Goal: Transaction & Acquisition: Purchase product/service

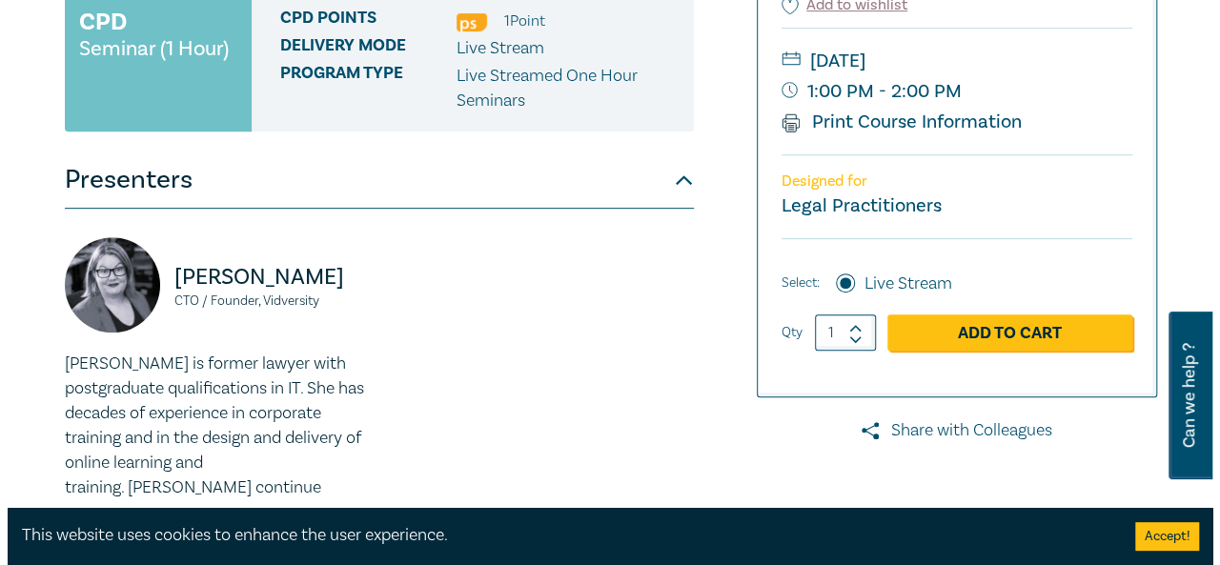
scroll to position [453, 0]
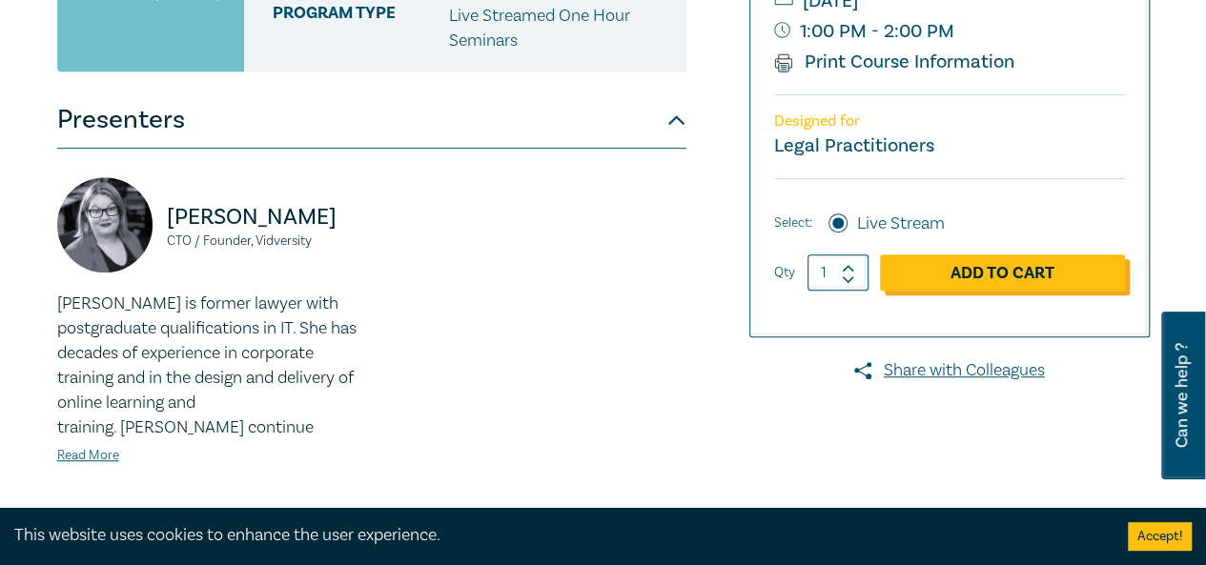
click at [1024, 266] on link "Add to Cart" at bounding box center [1002, 273] width 245 height 36
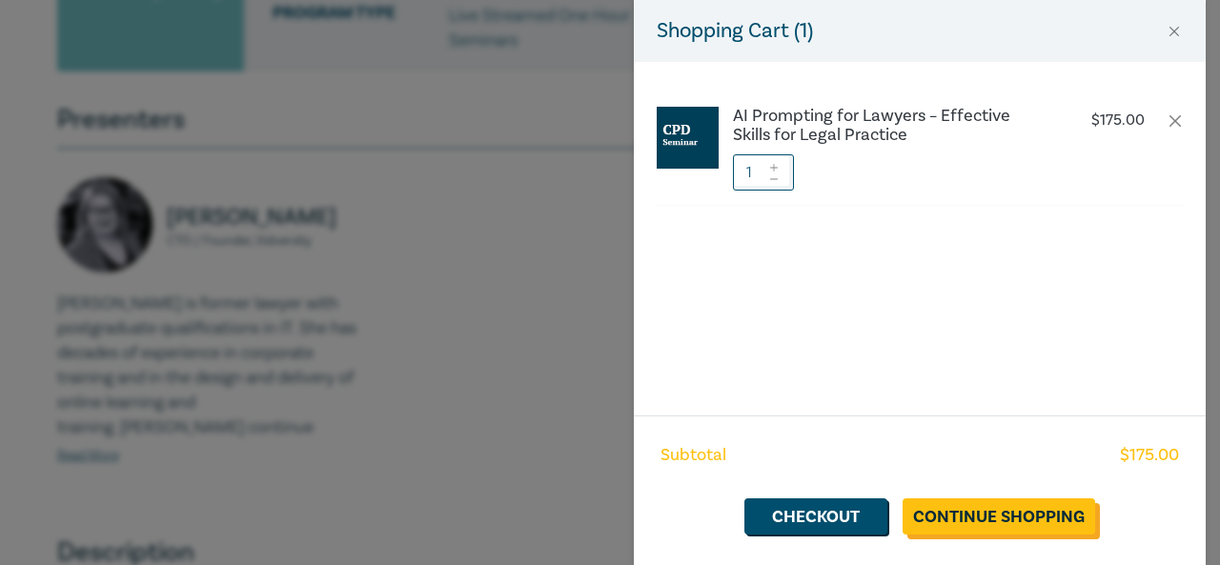
click at [997, 517] on link "Continue Shopping" at bounding box center [999, 517] width 193 height 36
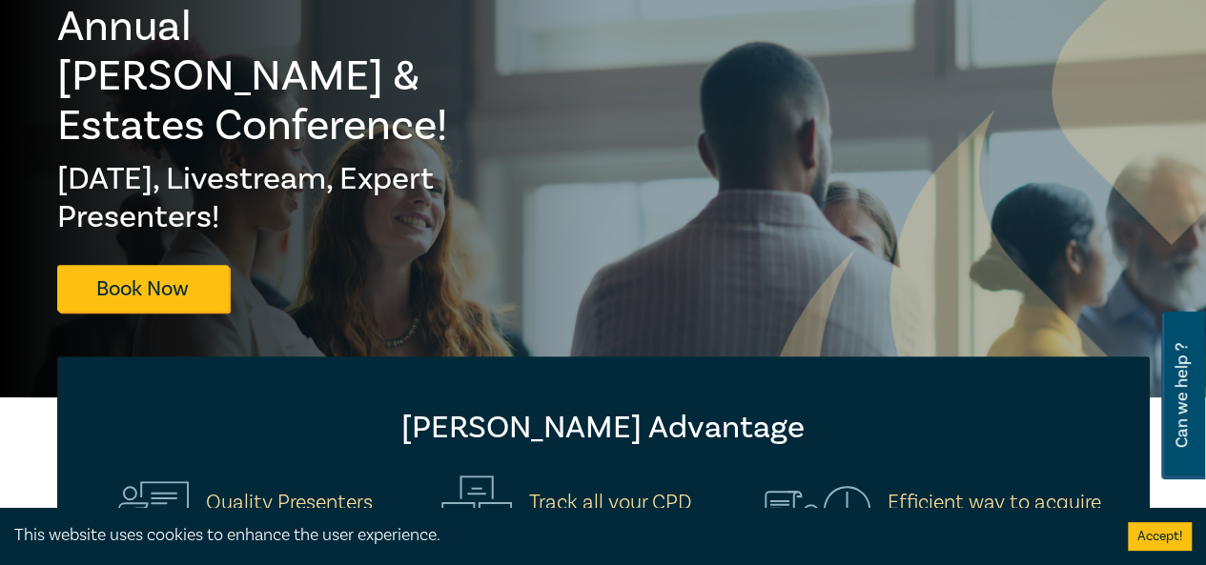
scroll to position [191, 0]
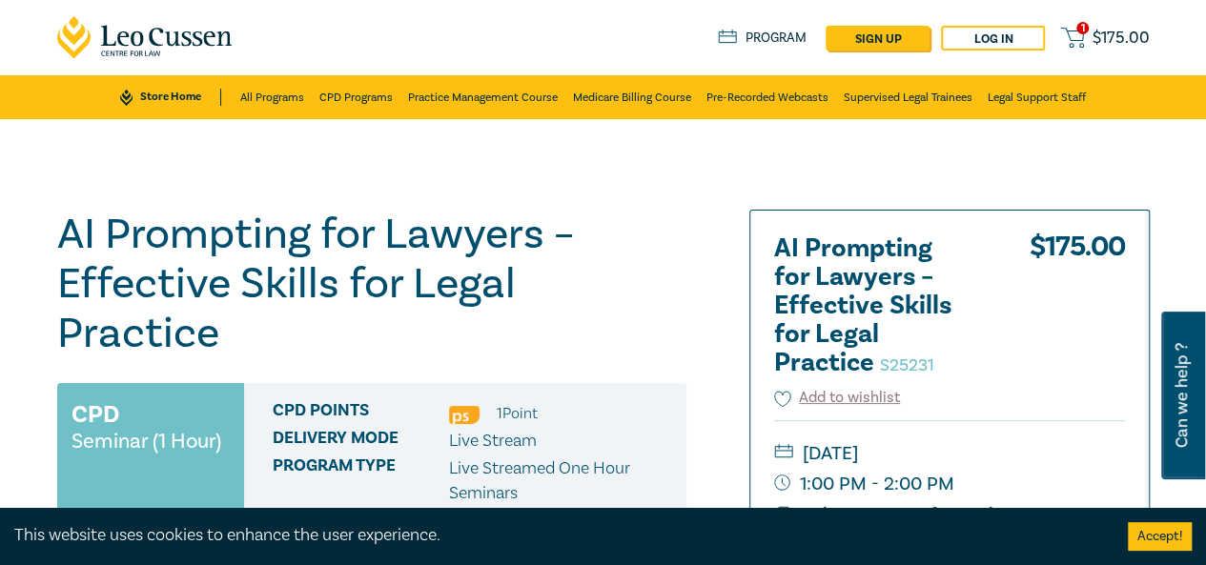
click at [1079, 31] on span "1" at bounding box center [1082, 28] width 12 height 12
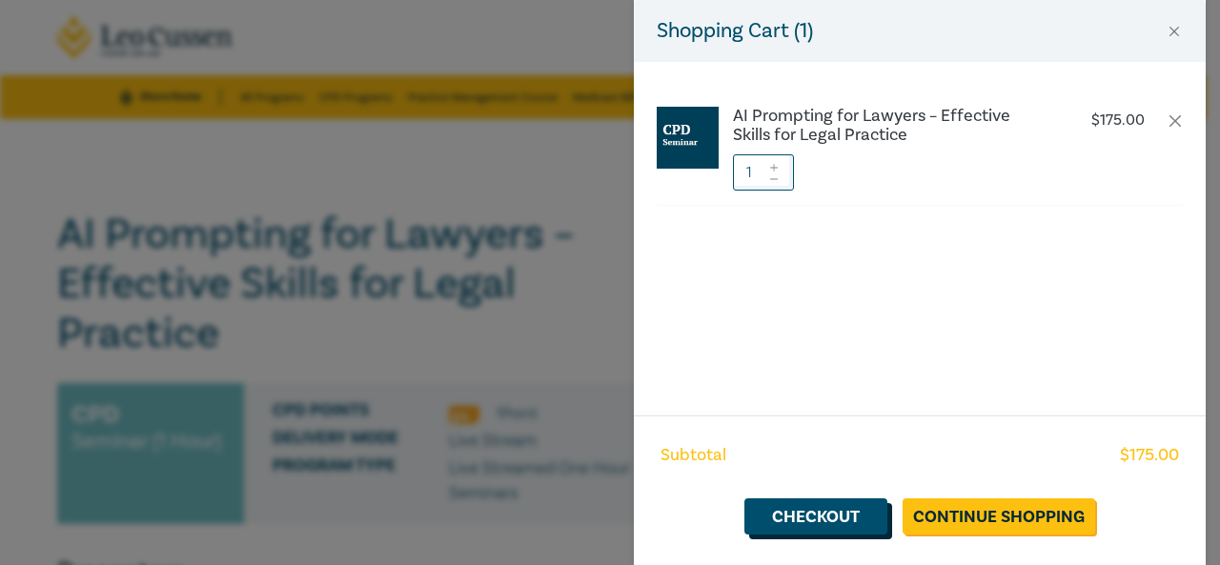
click at [831, 512] on link "Checkout" at bounding box center [816, 517] width 143 height 36
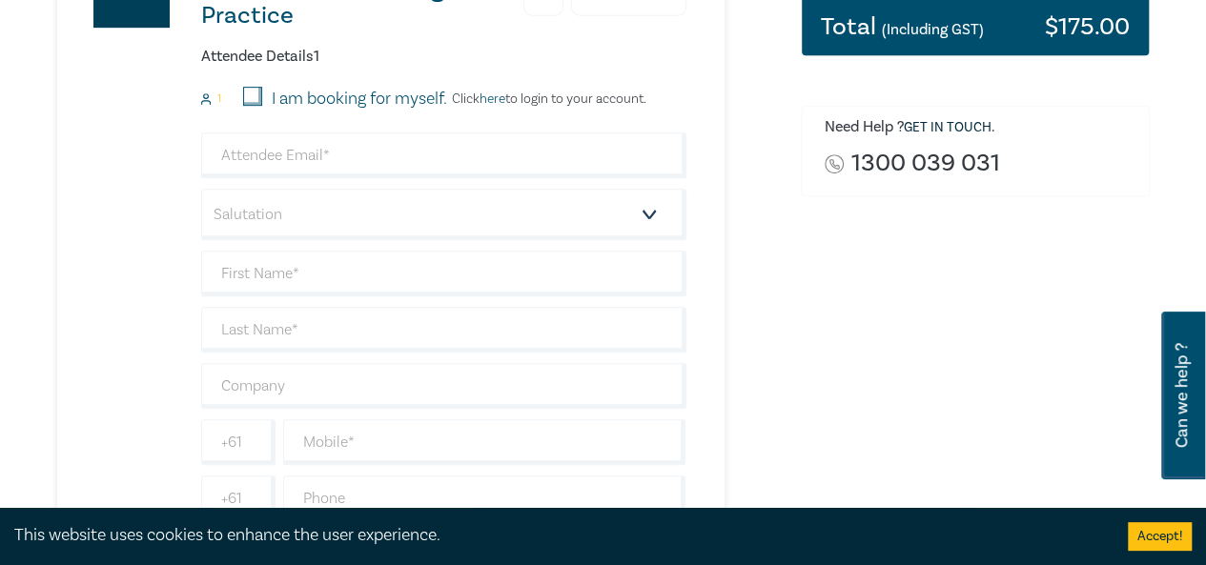
scroll to position [477, 0]
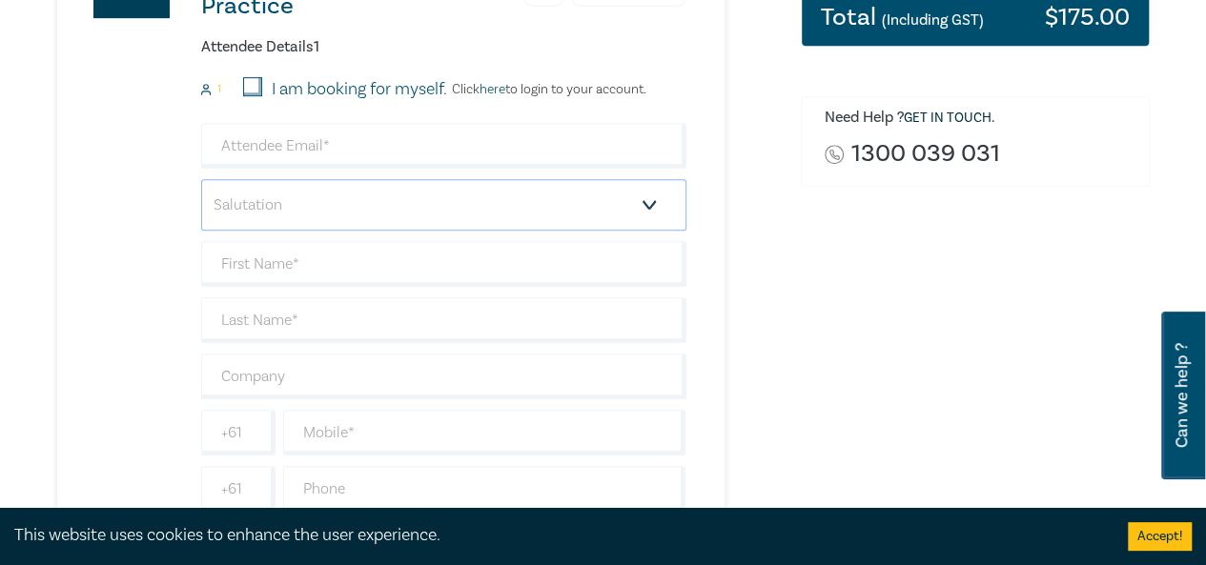
click at [326, 206] on select "Salutation Mr. Mrs. Ms. Miss Dr. Prof. Other" at bounding box center [443, 204] width 485 height 51
select select "Mrs."
click at [201, 179] on select "Salutation Mr. Mrs. Ms. Miss Dr. Prof. Other" at bounding box center [443, 204] width 485 height 51
click at [287, 262] on input "text" at bounding box center [443, 264] width 485 height 46
type input "[PERSON_NAME]"
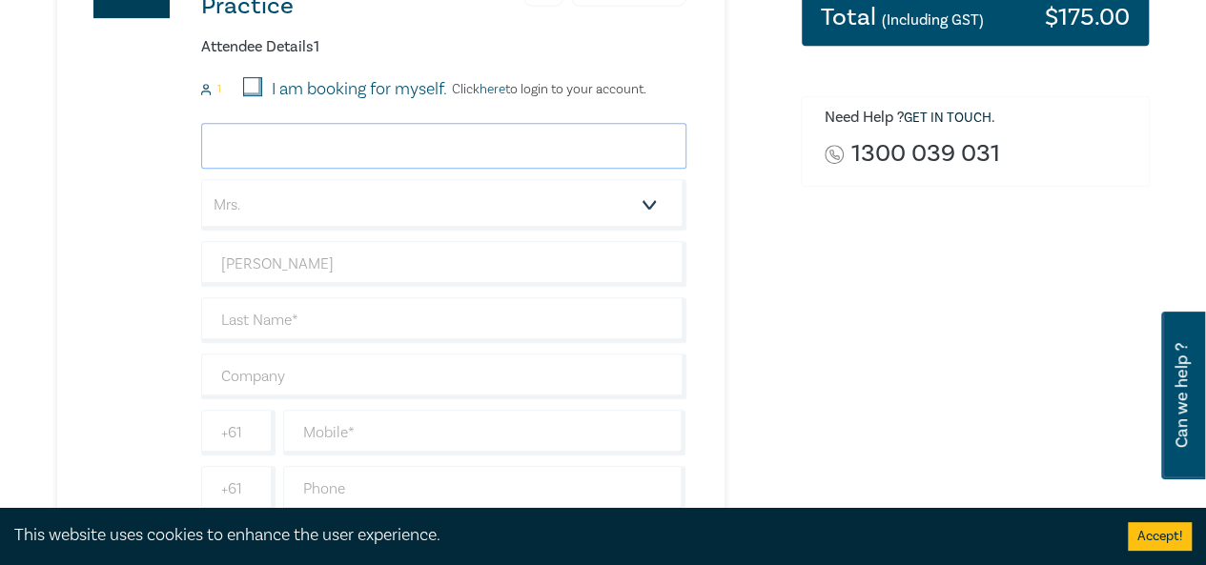
click at [367, 134] on input "email" at bounding box center [443, 146] width 485 height 46
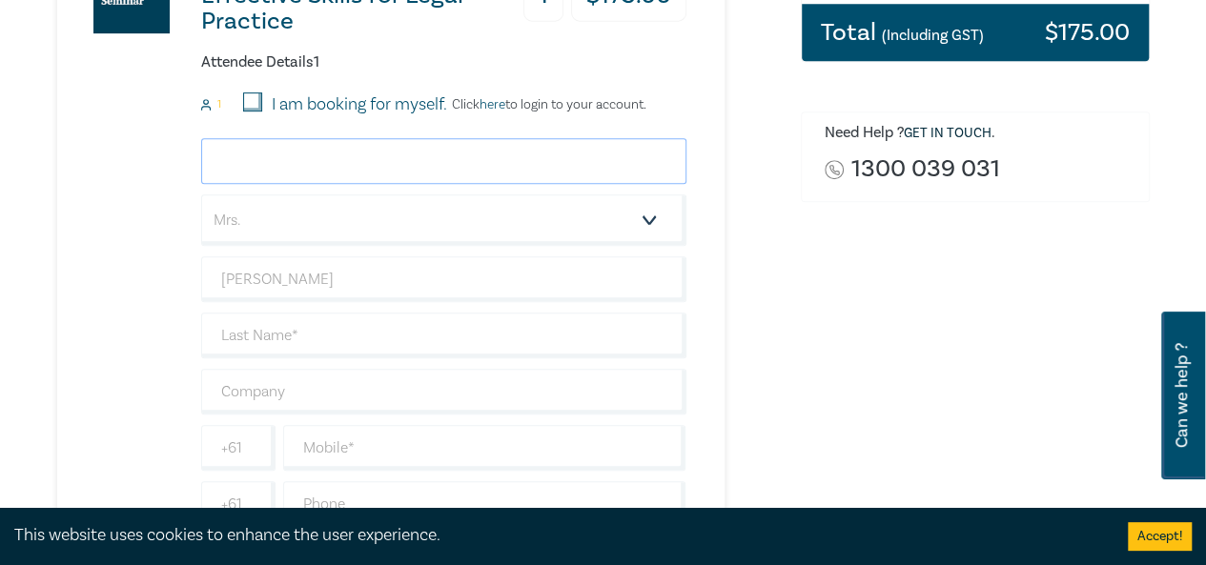
scroll to position [453, 0]
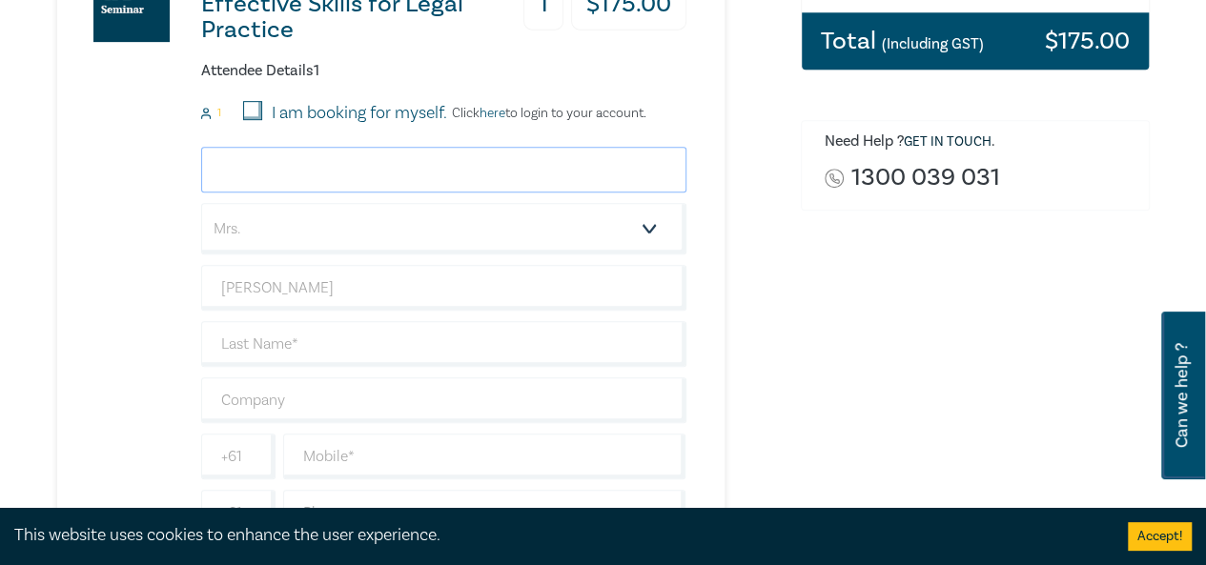
click at [326, 170] on input "email" at bounding box center [443, 170] width 485 height 46
type input "[EMAIL_ADDRESS][DOMAIN_NAME]"
click at [253, 108] on input "I am booking for myself." at bounding box center [252, 110] width 19 height 19
checkbox input "true"
click at [260, 333] on input "text" at bounding box center [443, 344] width 485 height 46
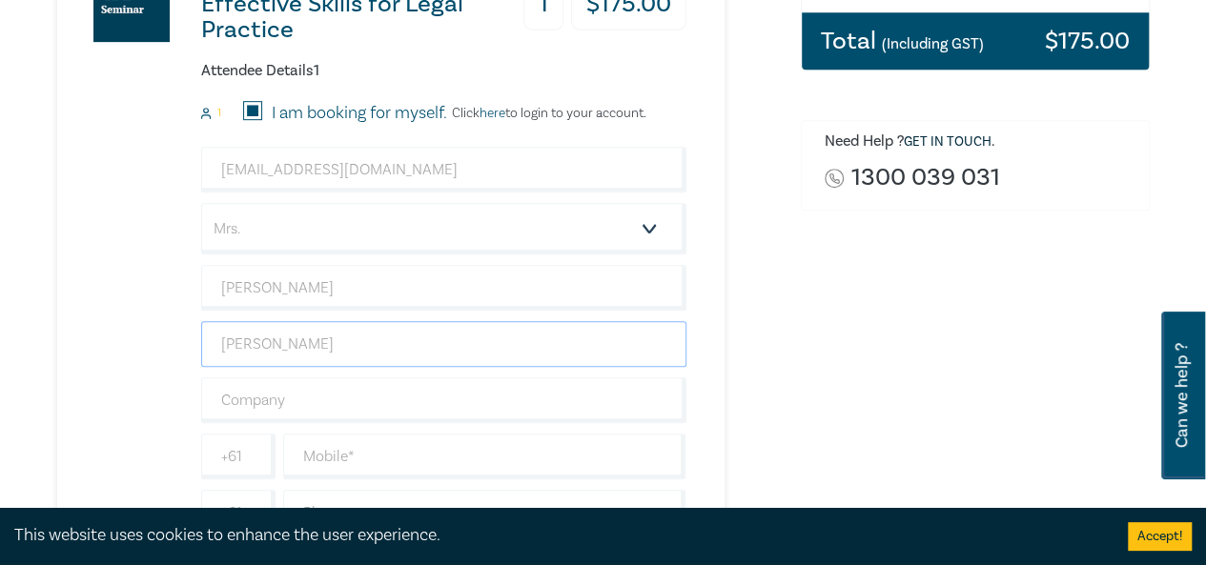
type input "[PERSON_NAME]"
type input "S"
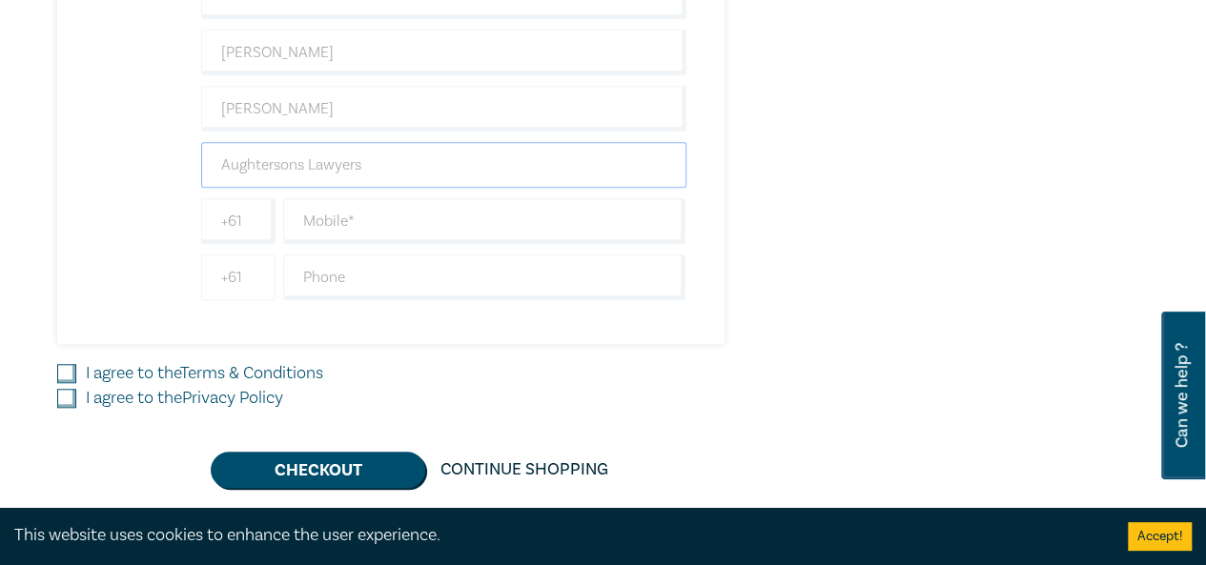
scroll to position [691, 0]
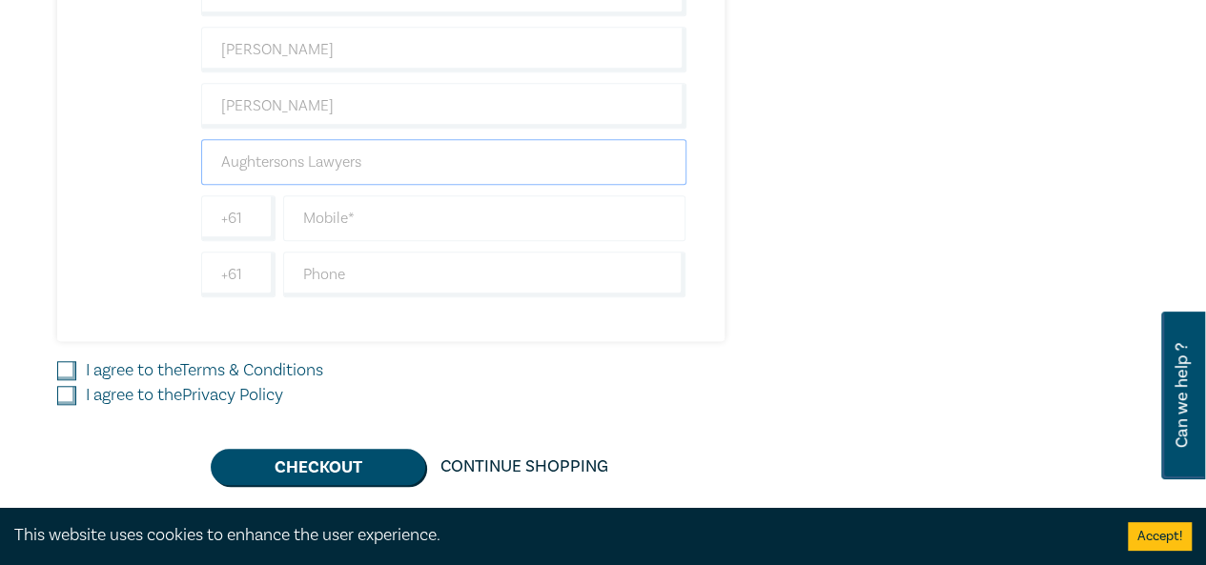
type input "Aughtersons Lawyers"
click at [340, 215] on input "text" at bounding box center [484, 218] width 403 height 46
type input "404058864"
click at [349, 265] on input "text" at bounding box center [484, 275] width 403 height 46
type input "98458200"
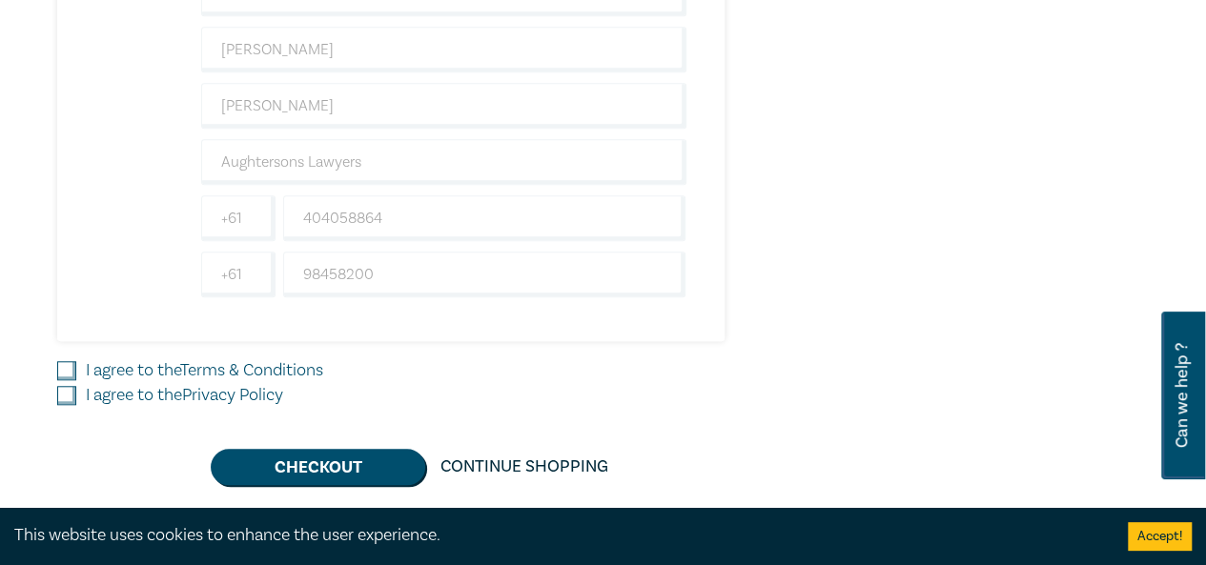
click at [66, 365] on input "I agree to the Terms & Conditions" at bounding box center [66, 370] width 19 height 19
checkbox input "true"
click at [69, 386] on input "I agree to the Privacy Policy" at bounding box center [66, 395] width 19 height 19
checkbox input "true"
click at [305, 462] on button "Checkout" at bounding box center [318, 467] width 215 height 36
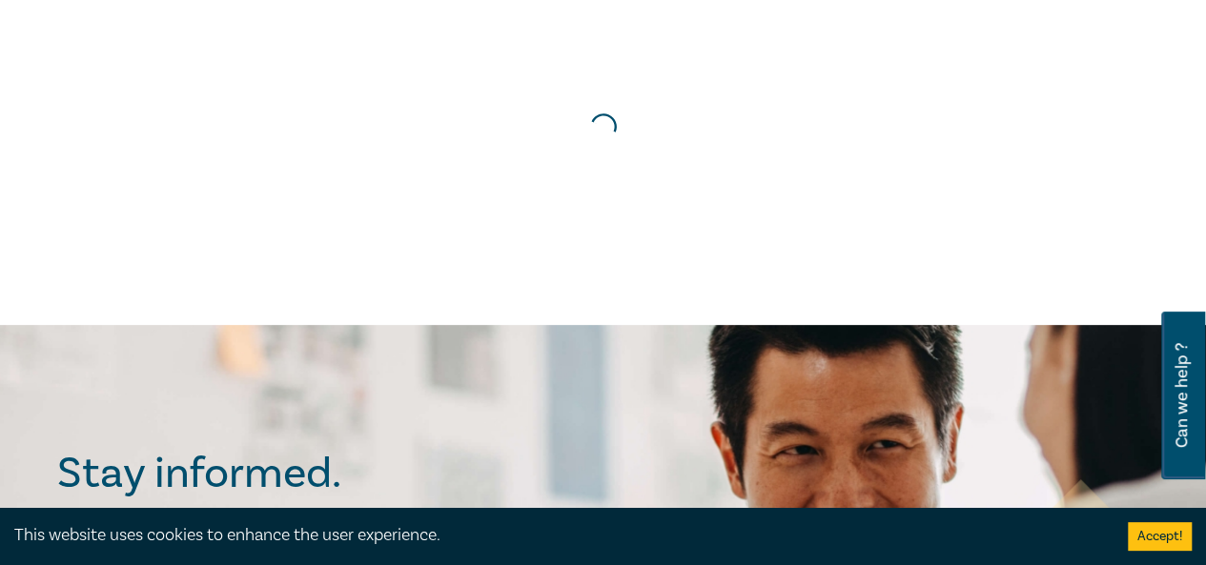
scroll to position [0, 0]
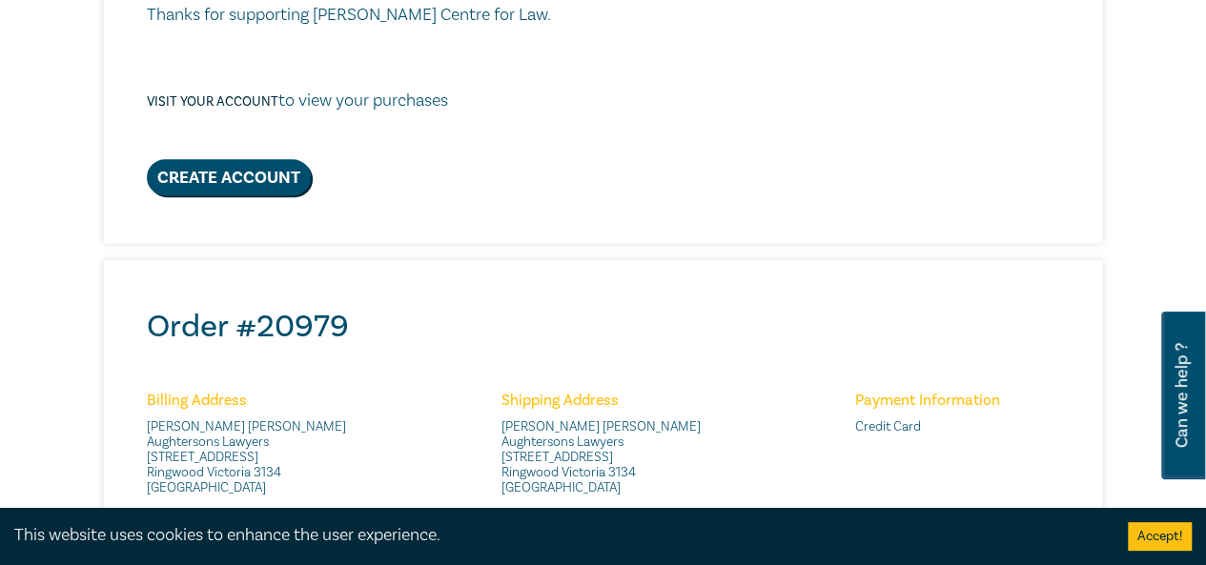
scroll to position [477, 0]
